Goal: Information Seeking & Learning: Learn about a topic

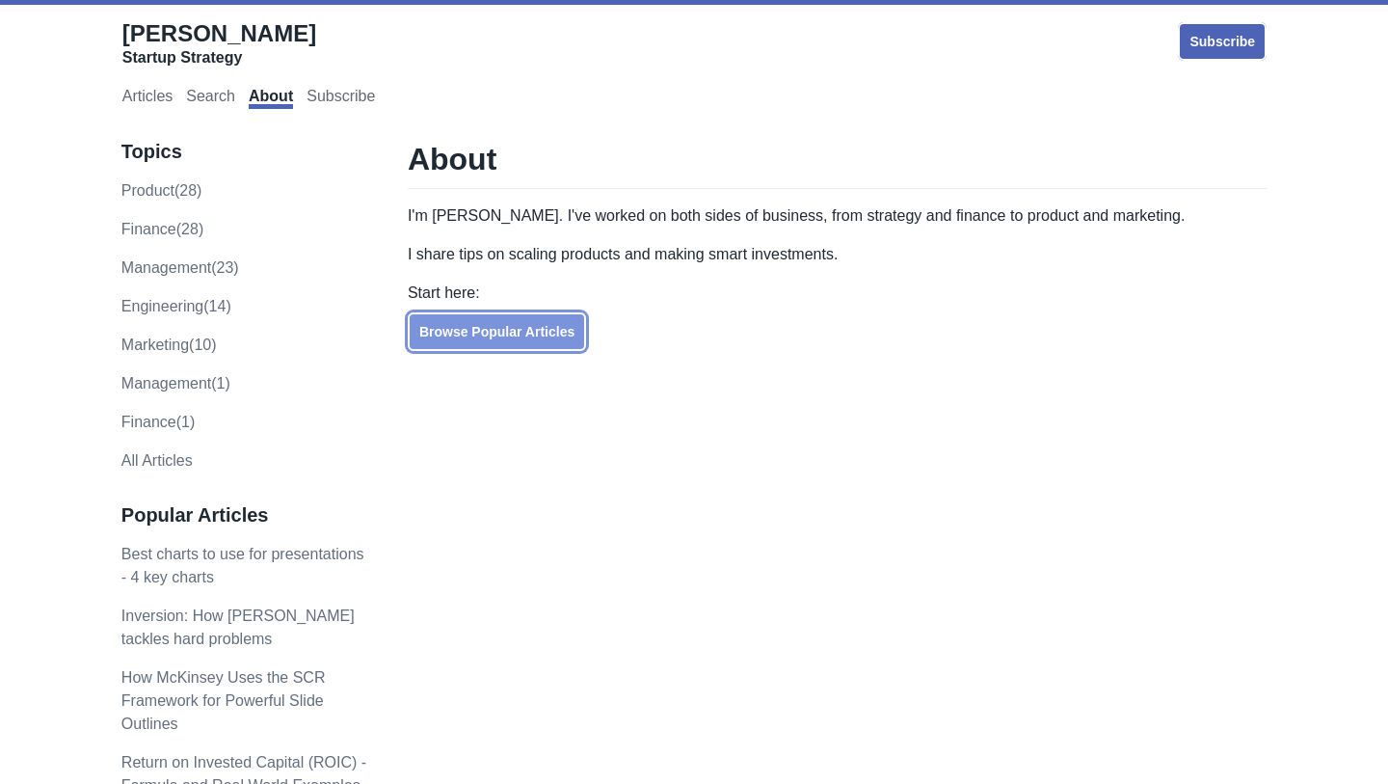
click at [478, 339] on link "Browse Popular Articles" at bounding box center [497, 331] width 178 height 39
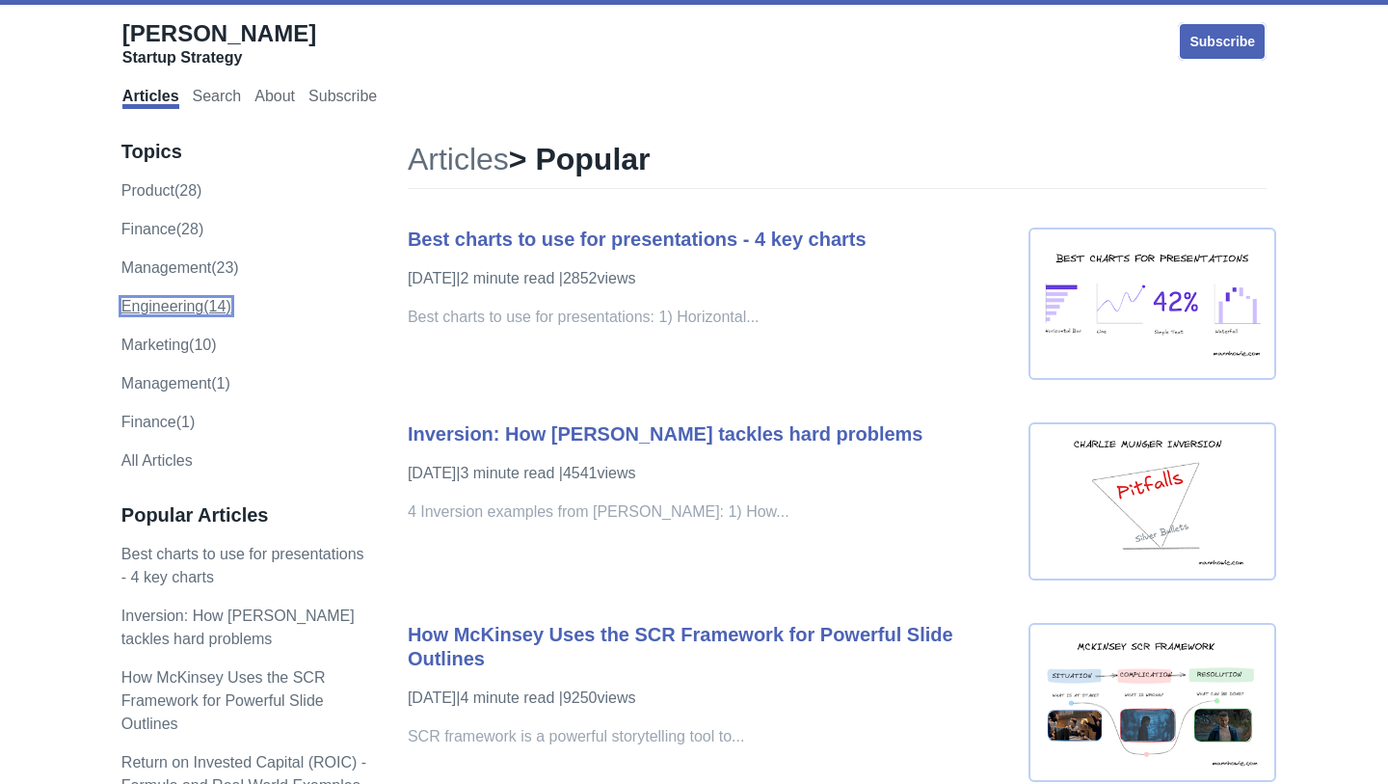
click at [184, 302] on link "engineering (14)" at bounding box center [176, 306] width 110 height 16
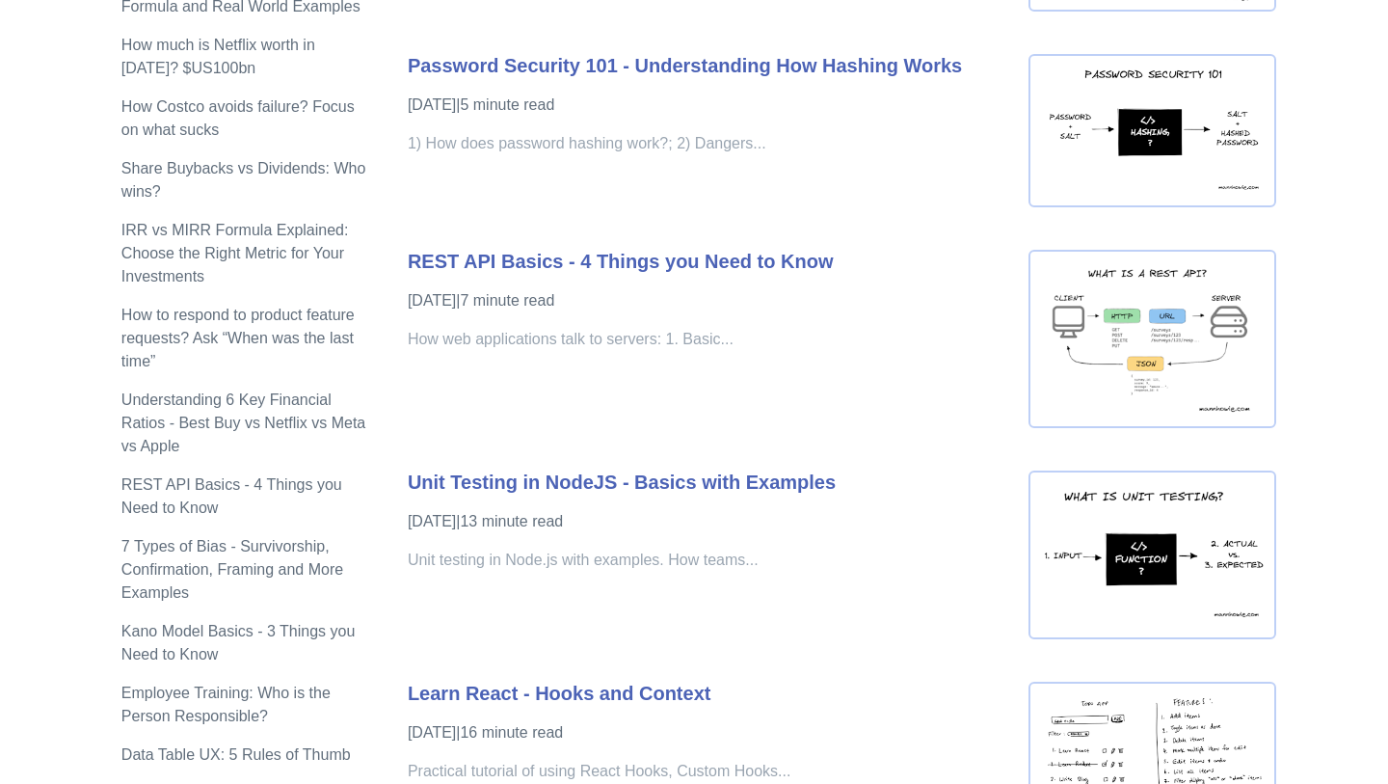
scroll to position [785, 0]
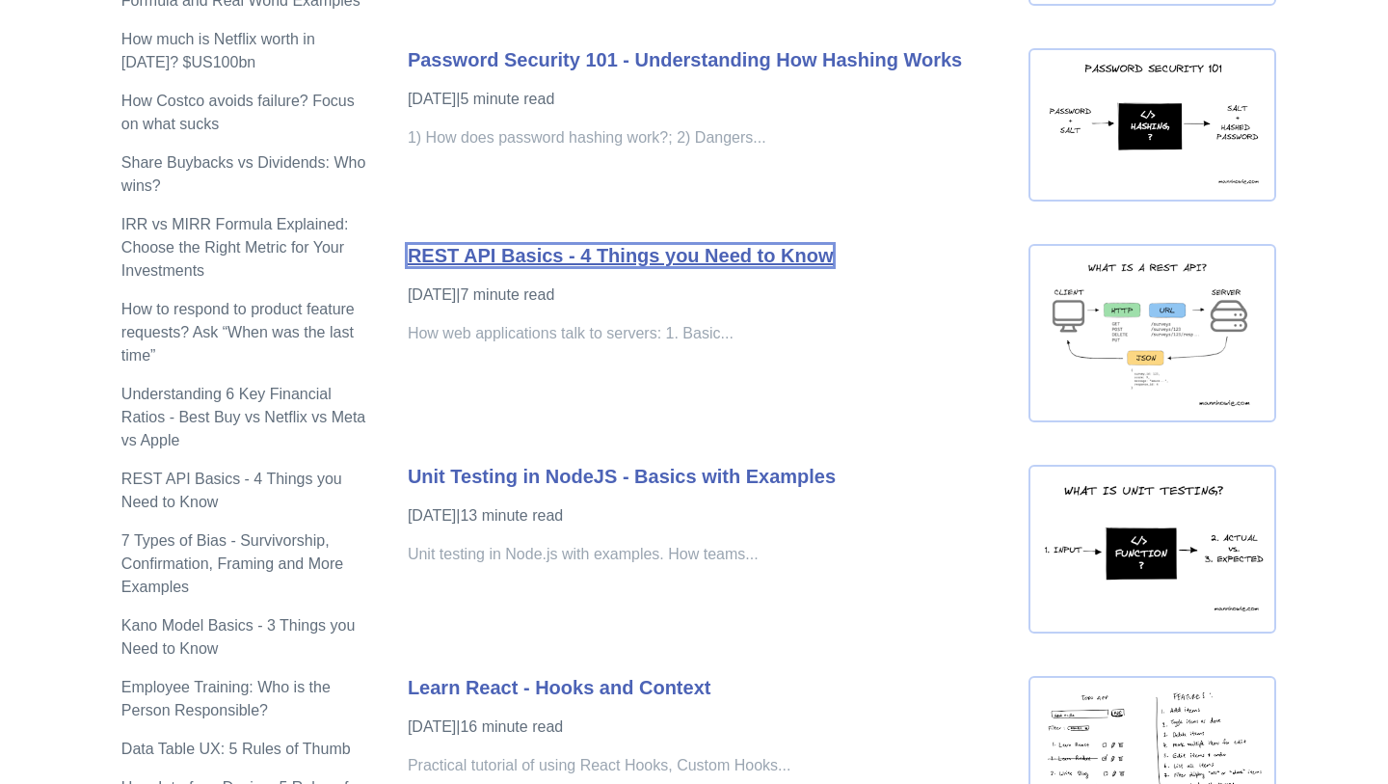
click at [765, 264] on link "REST API Basics - 4 Things you Need to Know" at bounding box center [621, 255] width 426 height 21
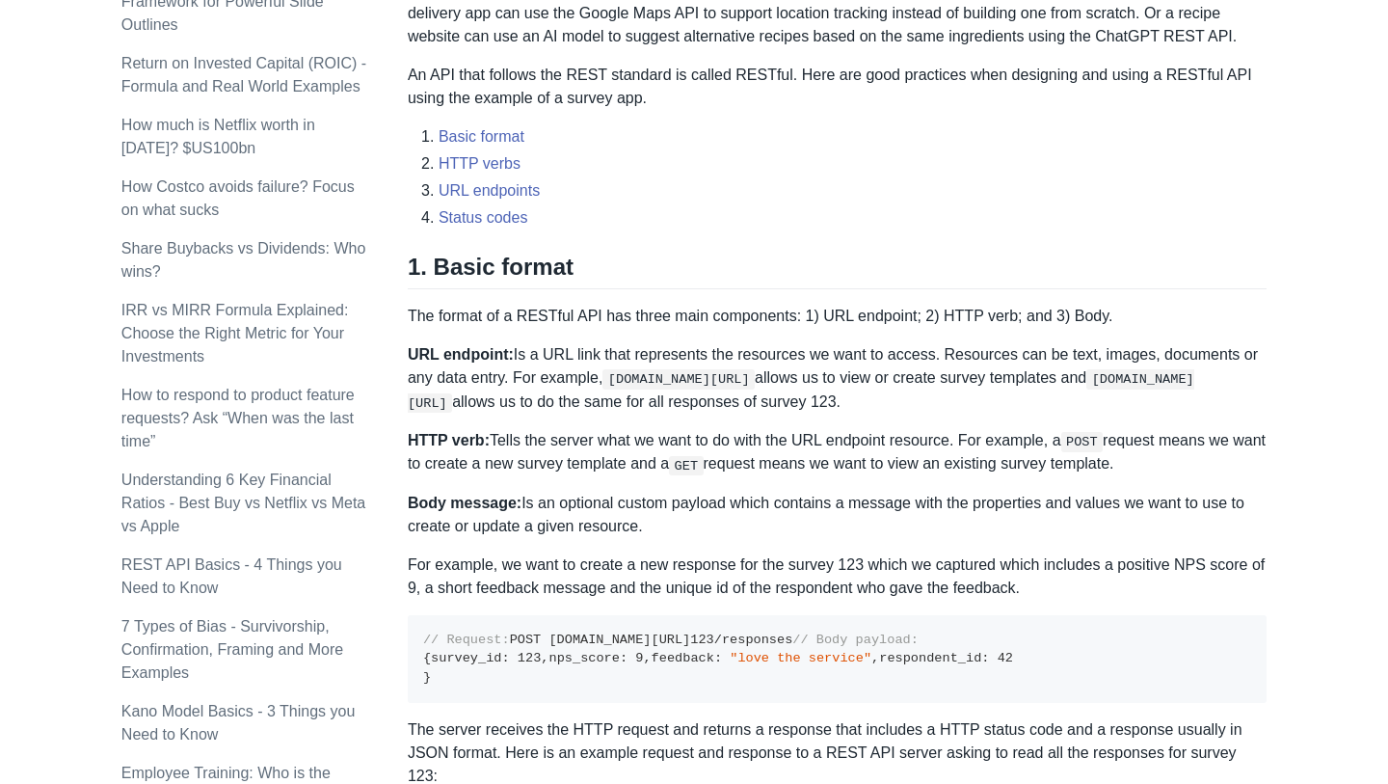
scroll to position [544, 0]
